Goal: Register for event/course

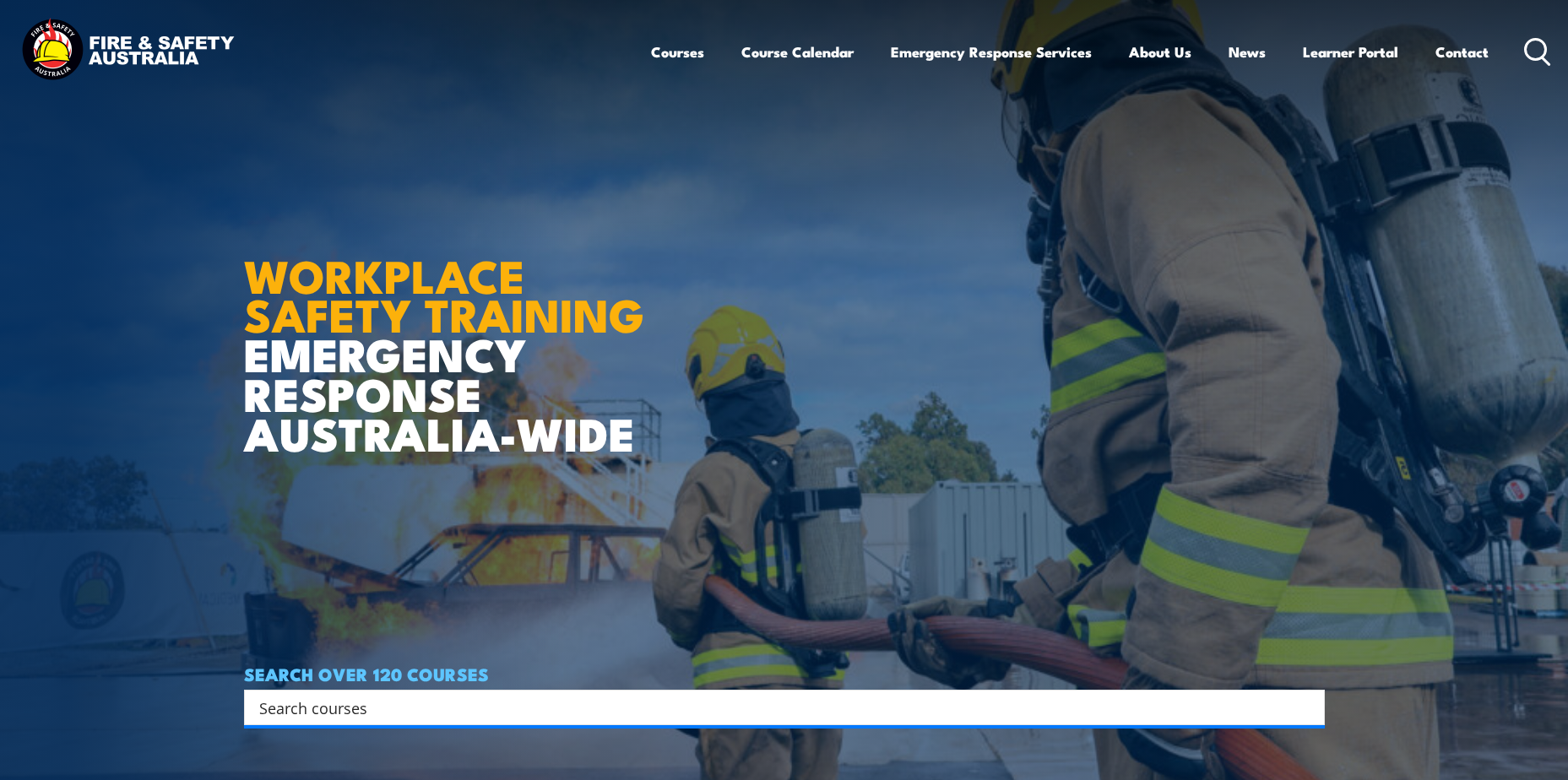
click at [367, 705] on input "Search input" at bounding box center [773, 707] width 1028 height 25
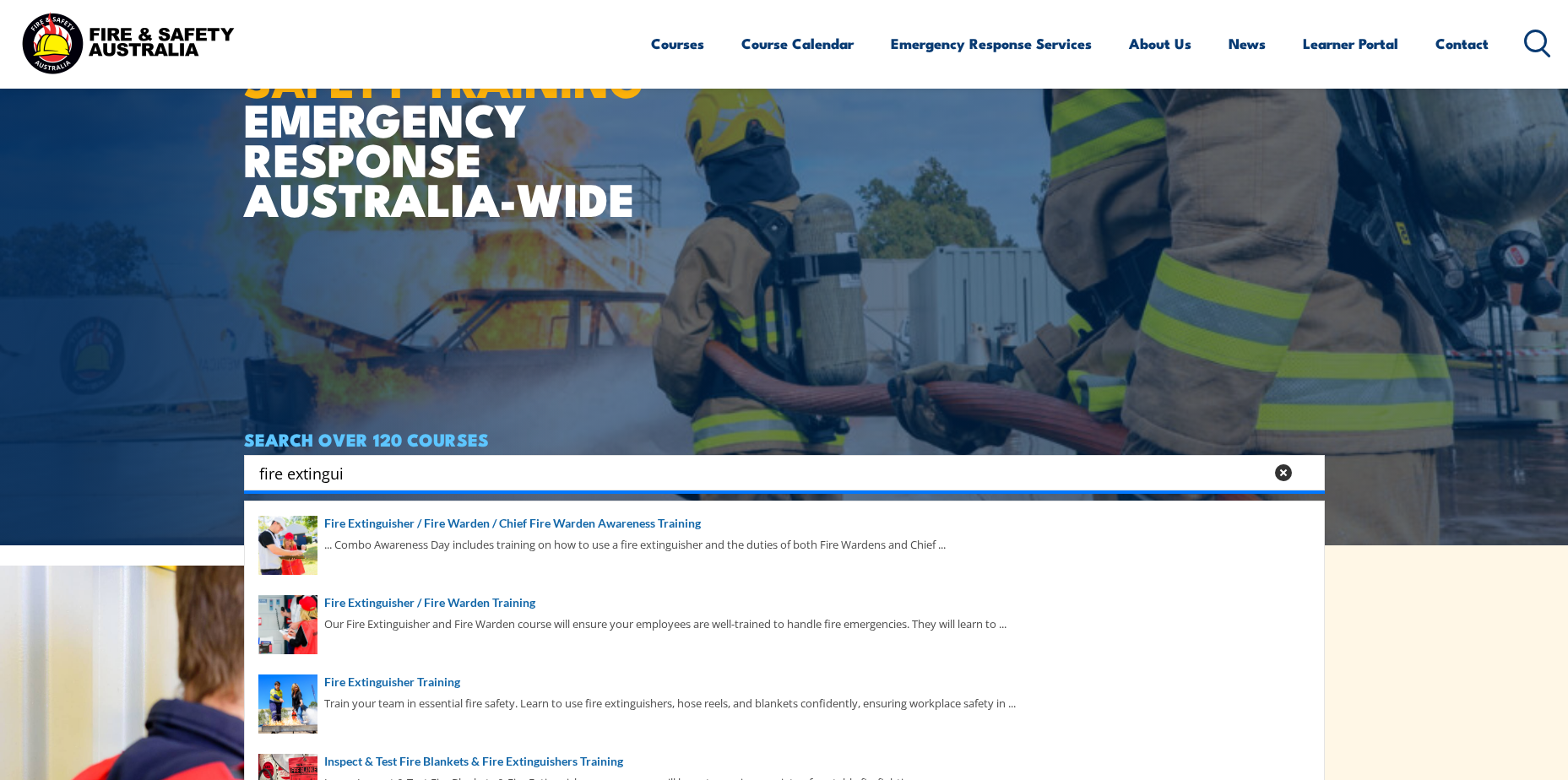
scroll to position [338, 0]
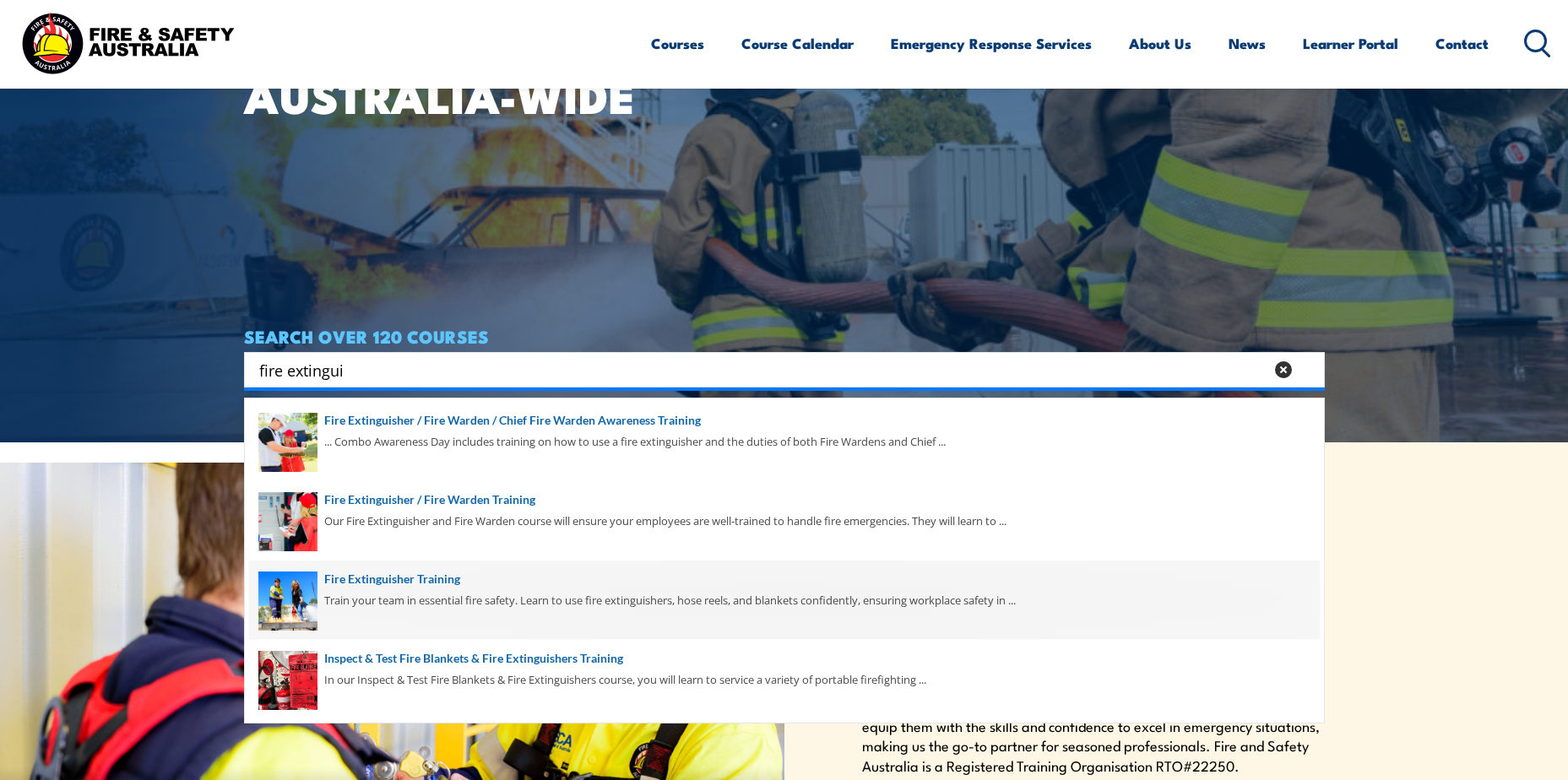
type input "fire extingui"
click at [353, 596] on span at bounding box center [784, 600] width 1071 height 79
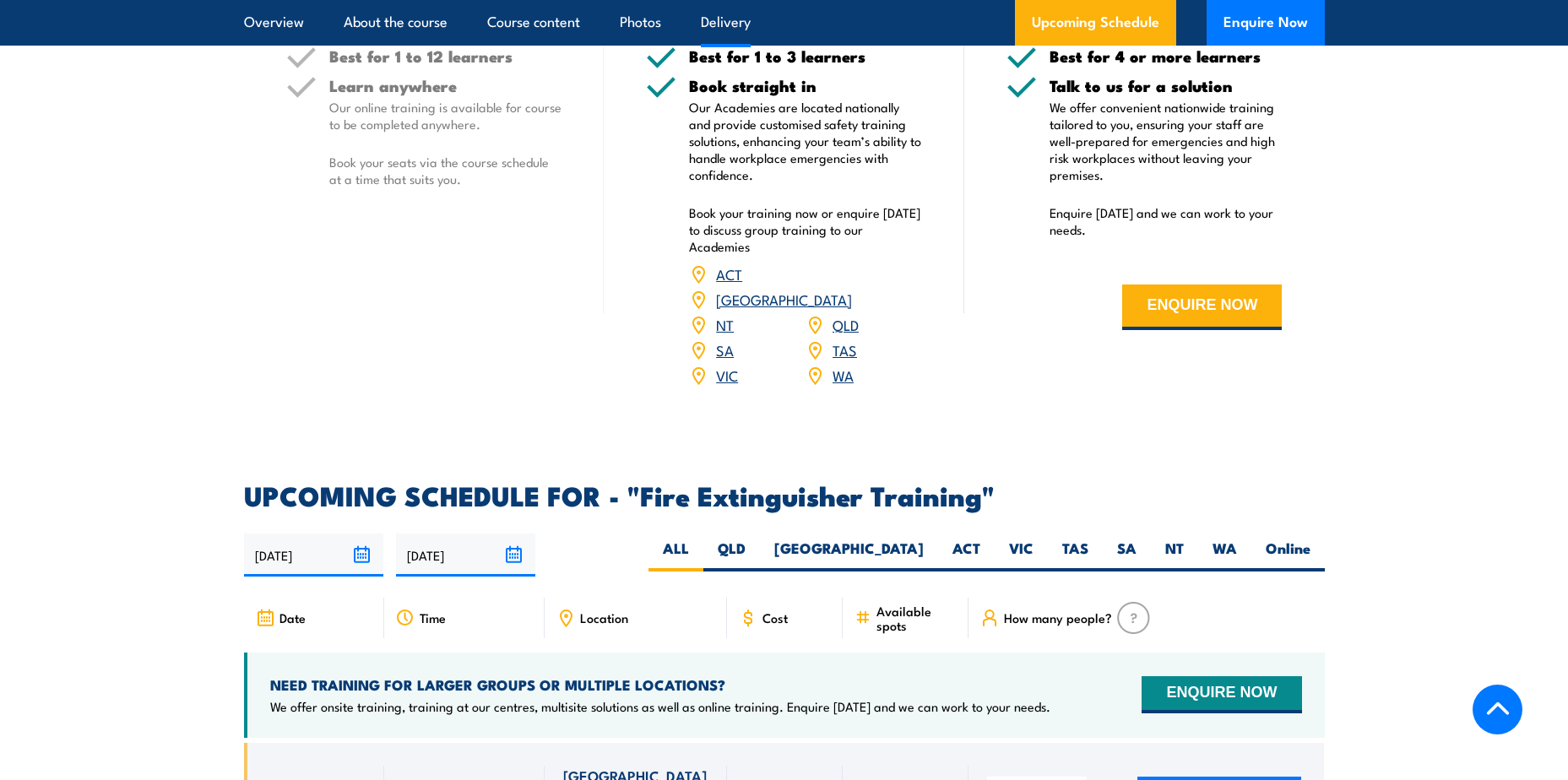
scroll to position [2532, 0]
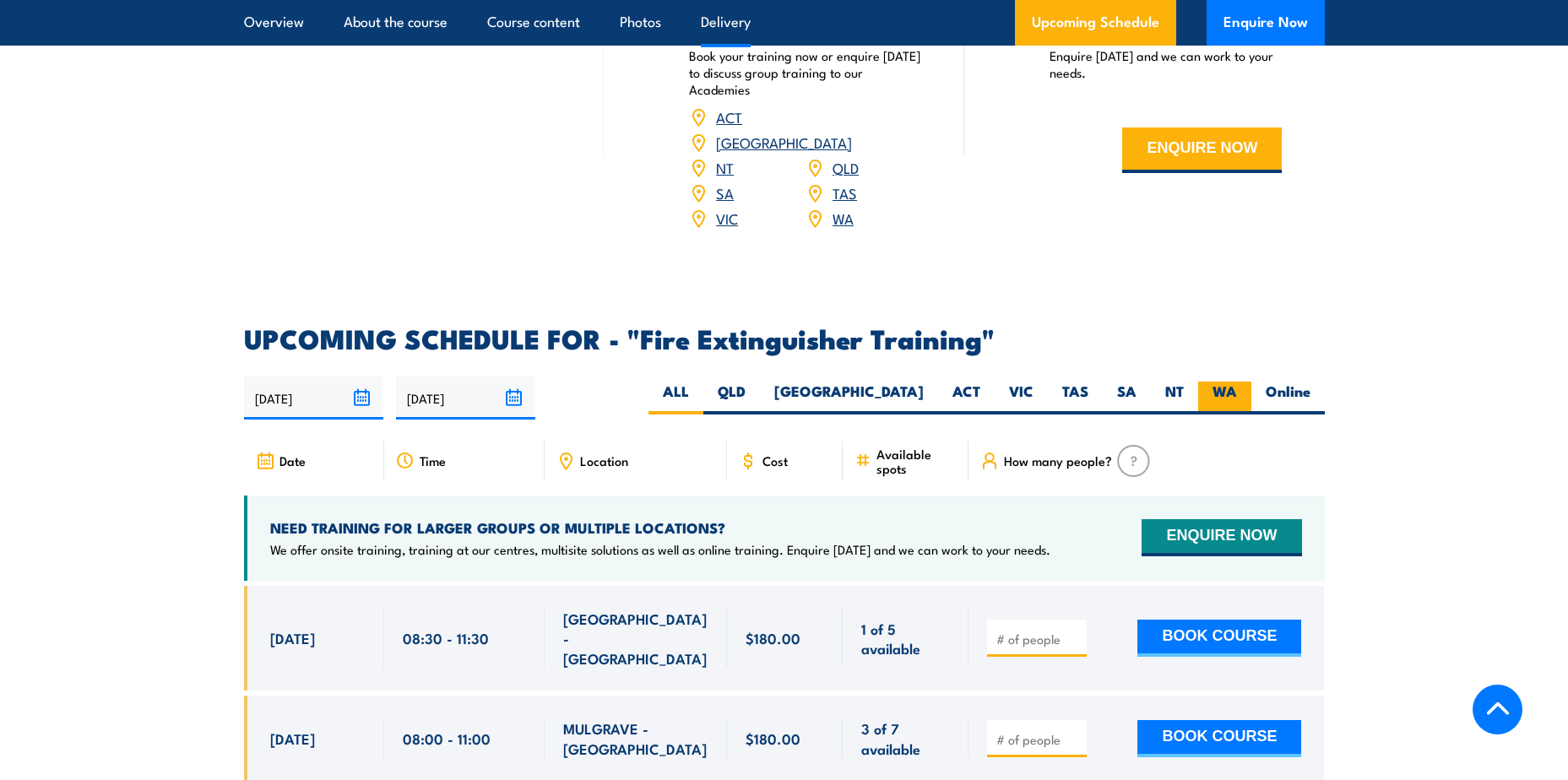
click at [1212, 382] on label "WA" at bounding box center [1224, 397] width 53 height 32
click at [1237, 382] on input "WA" at bounding box center [1243, 387] width 11 height 11
radio input "true"
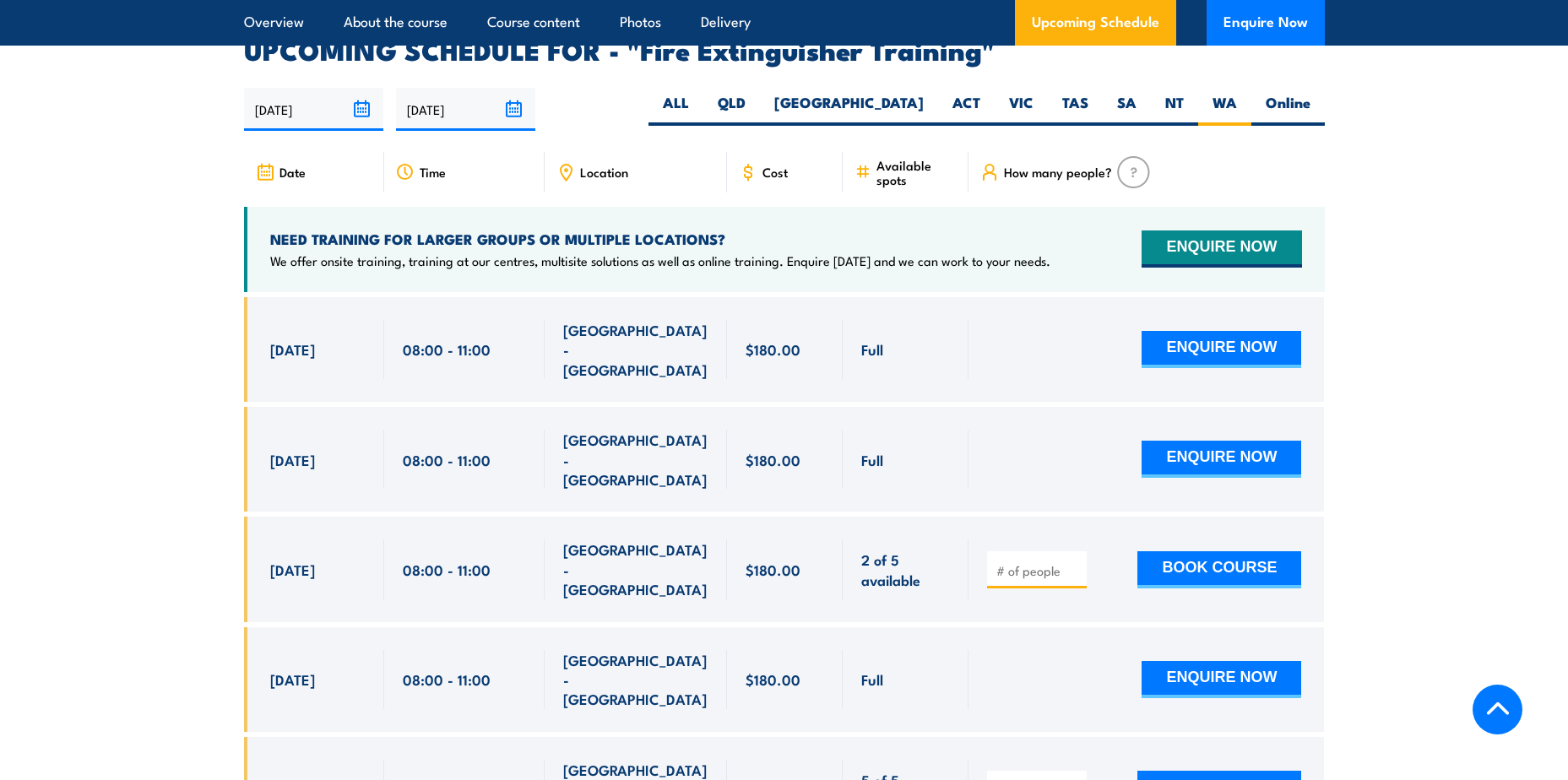
scroll to position [2832, 0]
